Goal: Check status: Check status

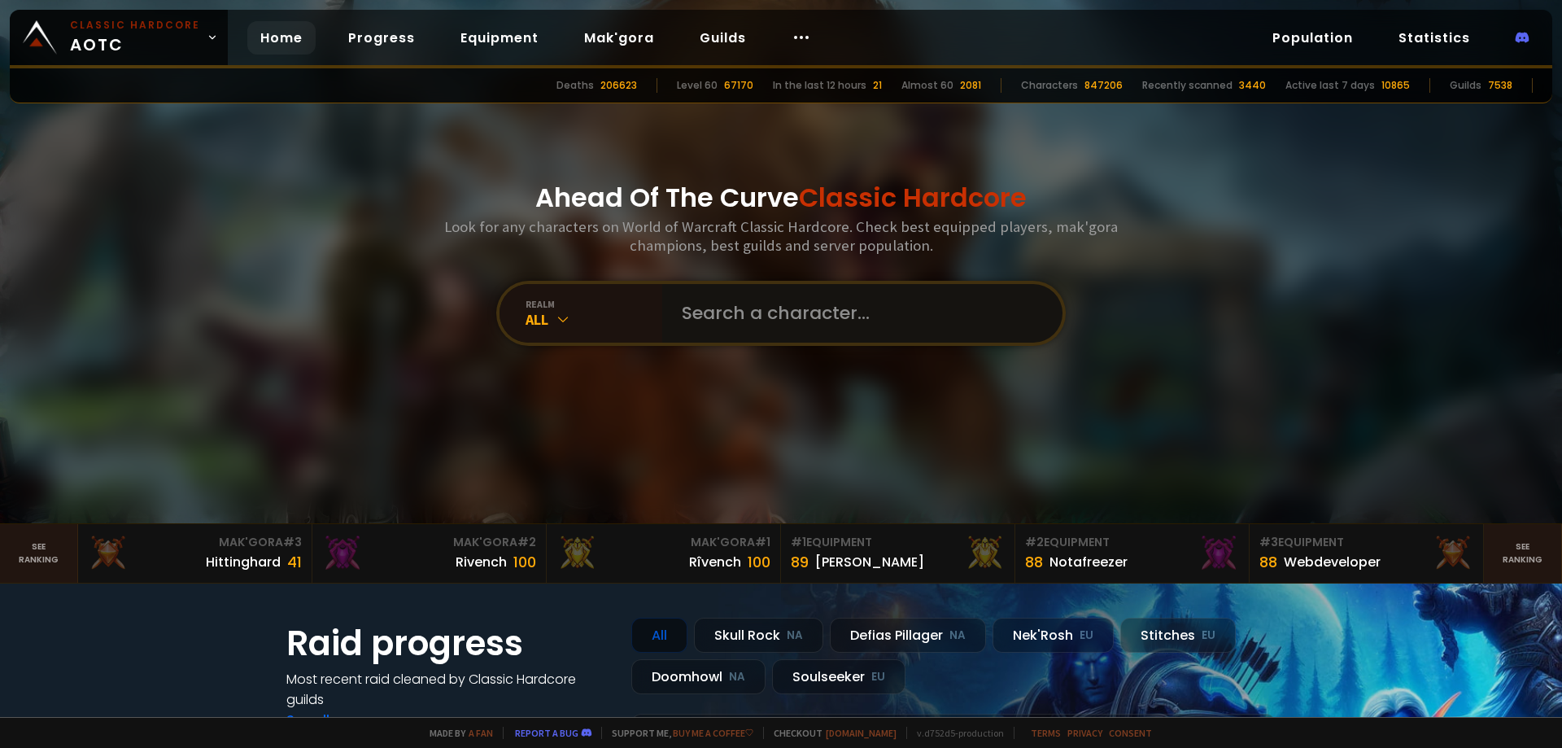
click at [758, 323] on input "text" at bounding box center [857, 313] width 371 height 59
paste input "Valanorr"
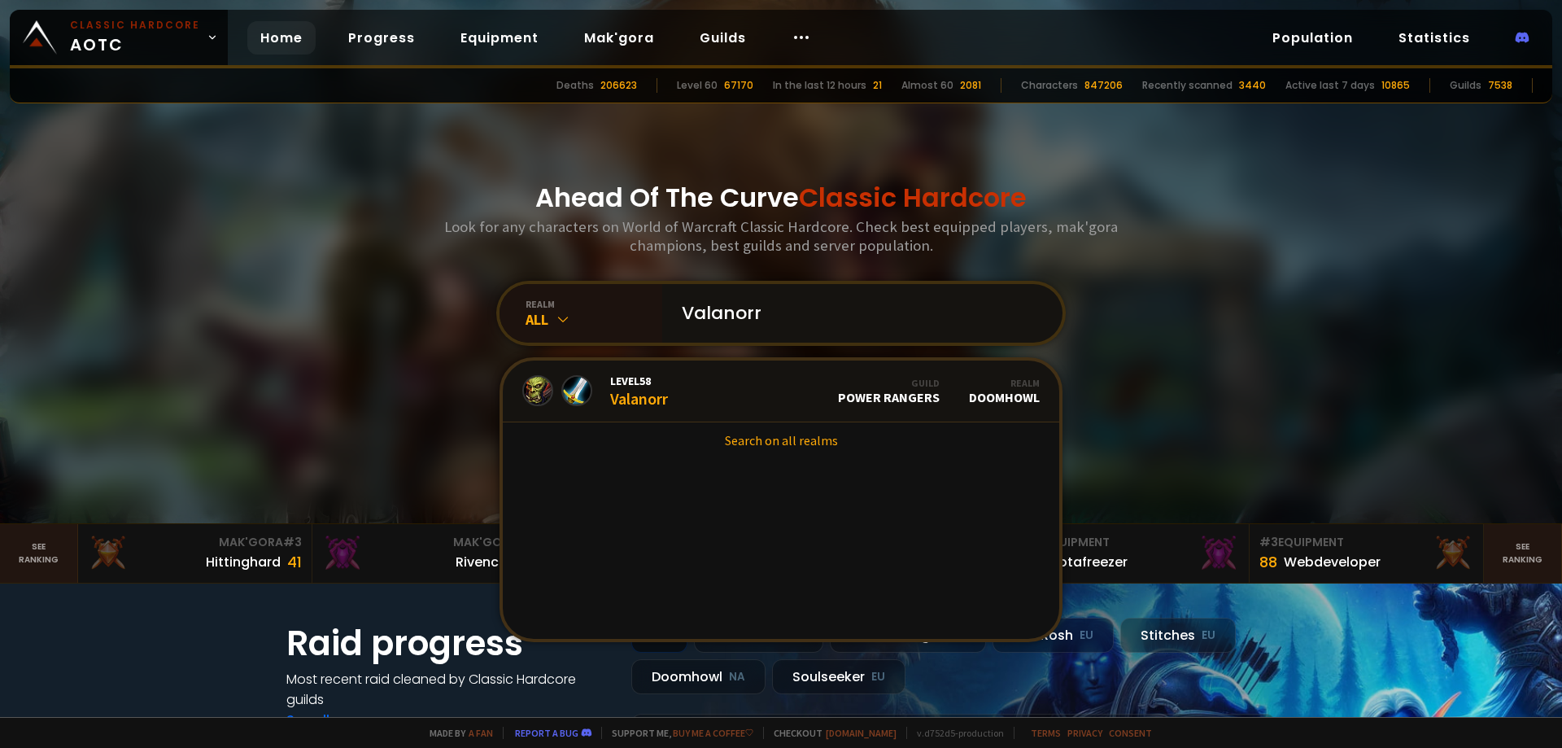
type input "Valanorr"
click at [732, 380] on link "Level 58 Valanorr Guild Power Rangers Realm Doomhowl" at bounding box center [781, 391] width 557 height 62
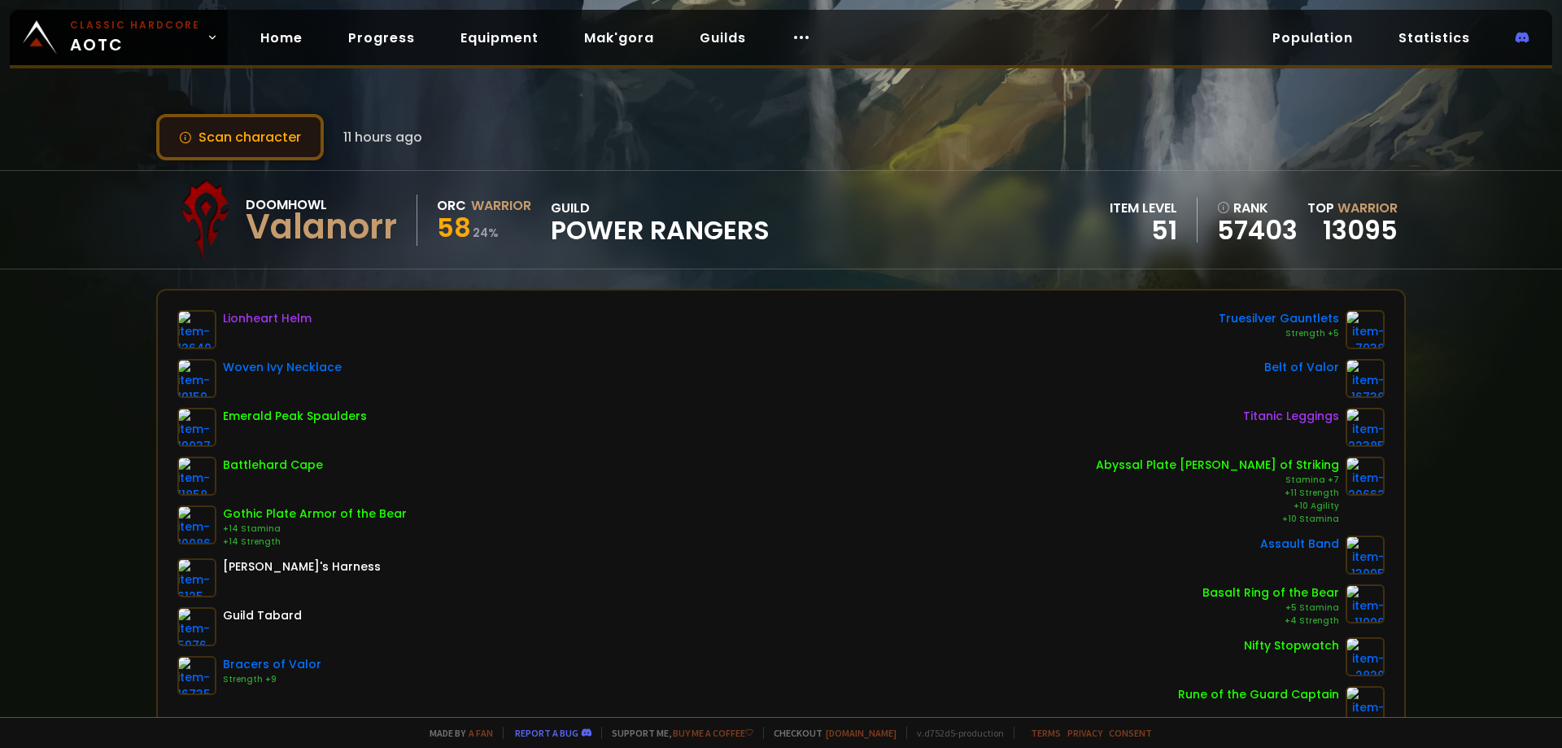
click at [205, 134] on button "Scan character" at bounding box center [240, 137] width 168 height 46
click at [258, 134] on button "Scan character" at bounding box center [240, 137] width 168 height 46
click at [295, 128] on button "Scan character" at bounding box center [240, 137] width 168 height 46
click at [282, 142] on button "Scan character" at bounding box center [240, 137] width 168 height 46
click at [230, 131] on button "Scan character" at bounding box center [240, 137] width 168 height 46
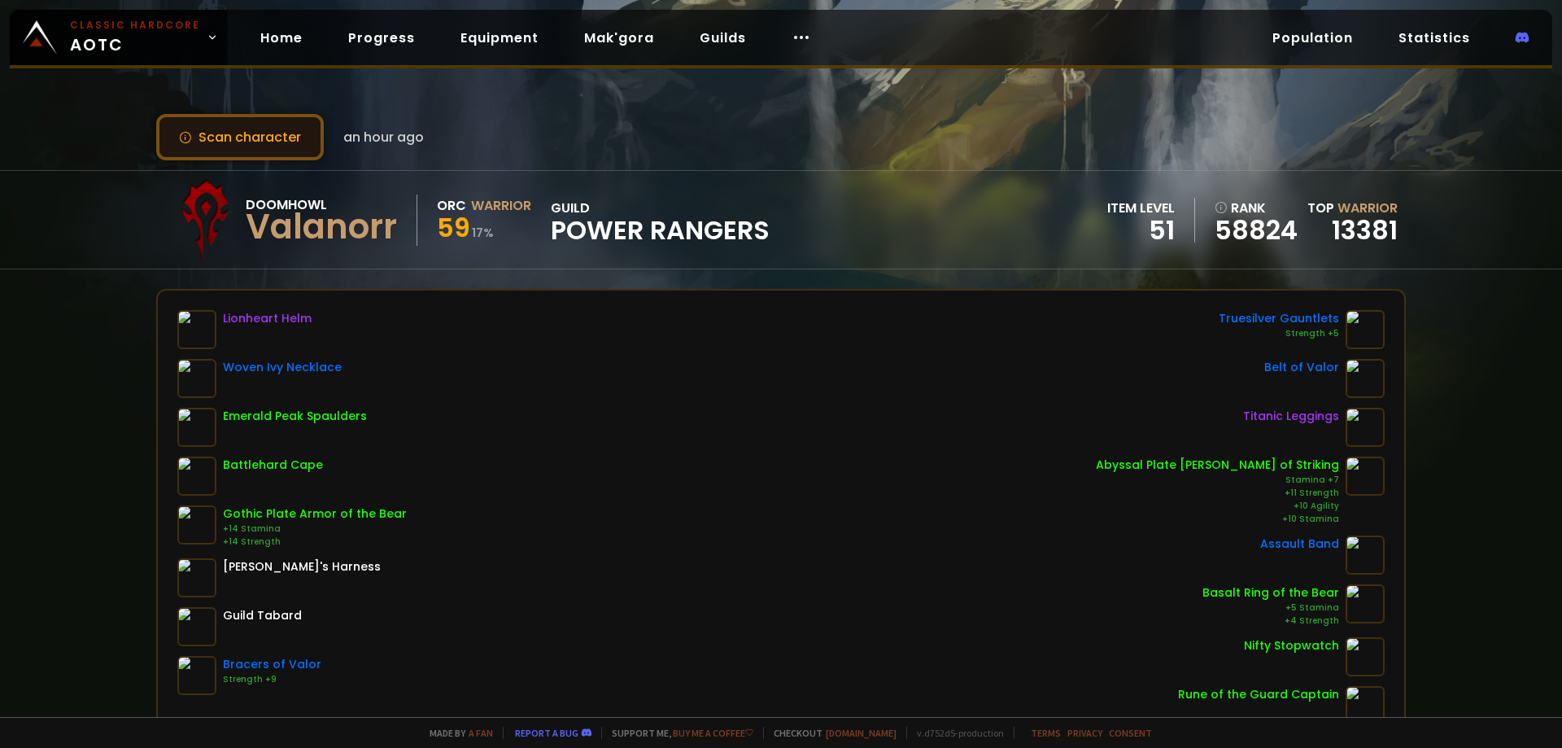
click at [242, 138] on button "Scan character" at bounding box center [240, 137] width 168 height 46
click at [255, 121] on button "Scan character" at bounding box center [240, 137] width 168 height 46
